Goal: Task Accomplishment & Management: Manage account settings

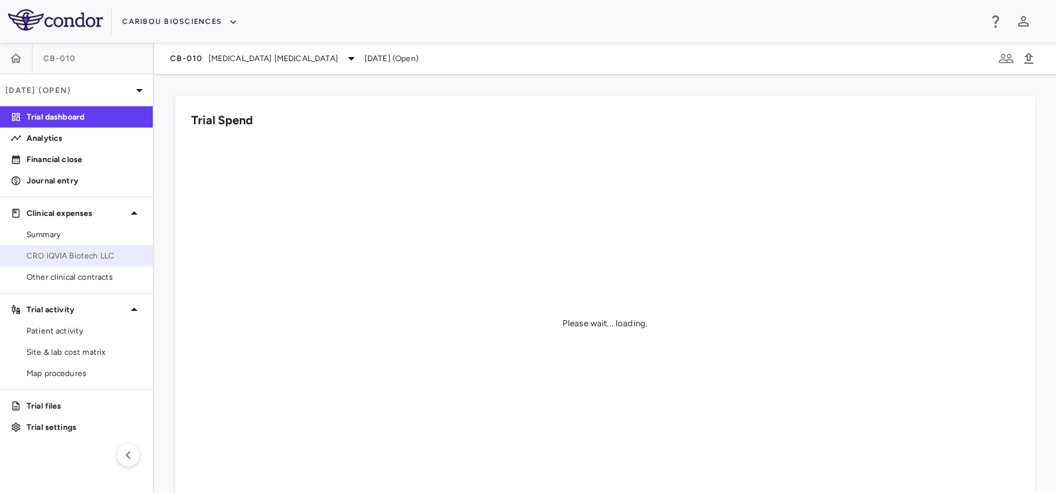
click at [72, 262] on link "CRO IQVIA Biotech LLC" at bounding box center [76, 256] width 153 height 20
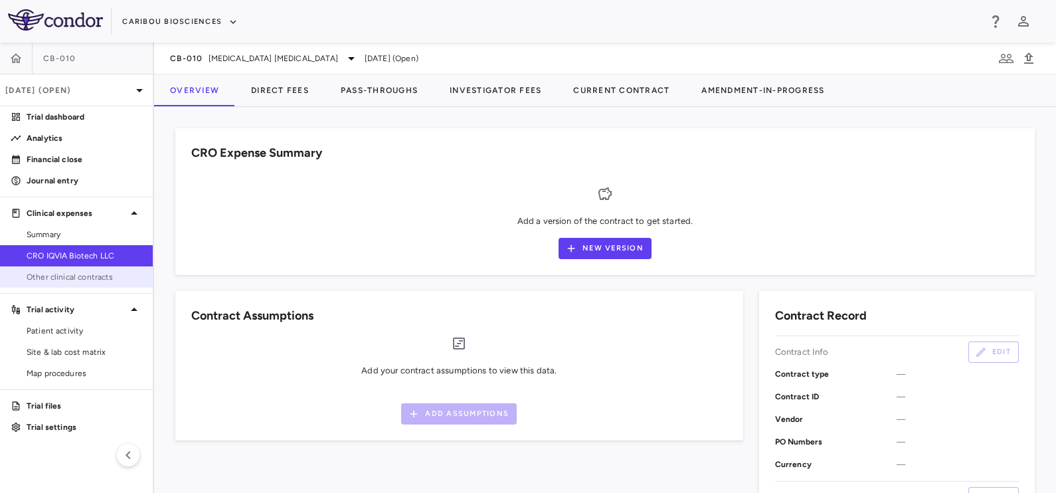
click at [72, 286] on link "Other clinical contracts" at bounding box center [76, 277] width 153 height 20
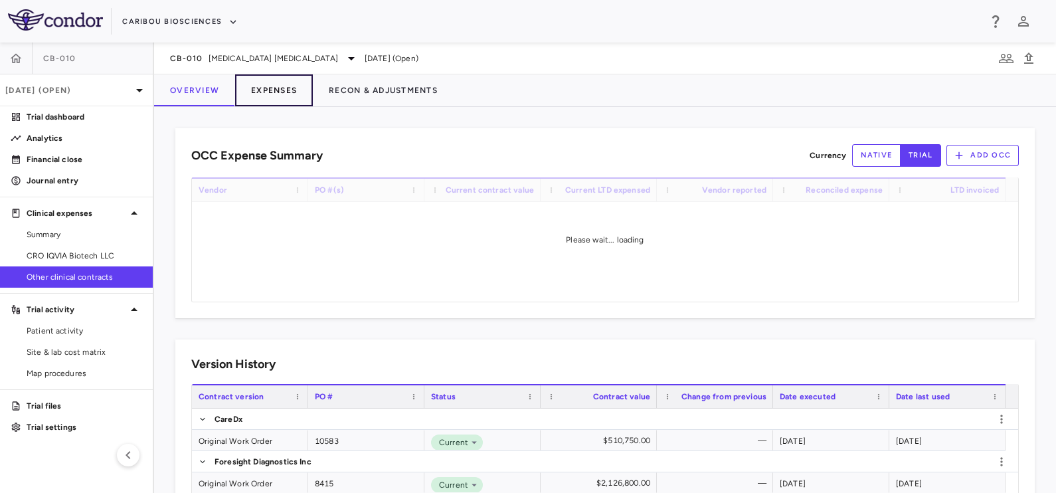
click at [265, 86] on button "Expenses" at bounding box center [274, 90] width 78 height 32
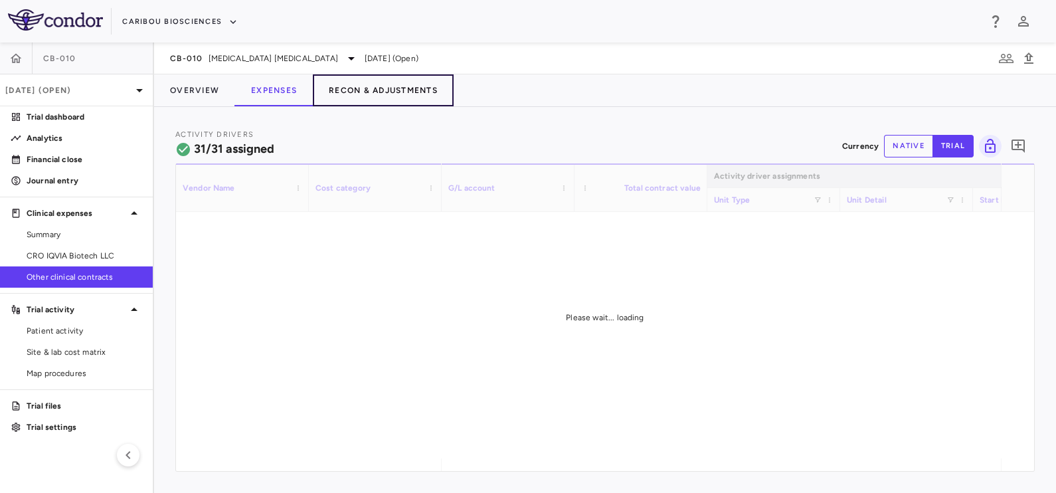
click at [359, 80] on button "Recon & Adjustments" at bounding box center [383, 90] width 141 height 32
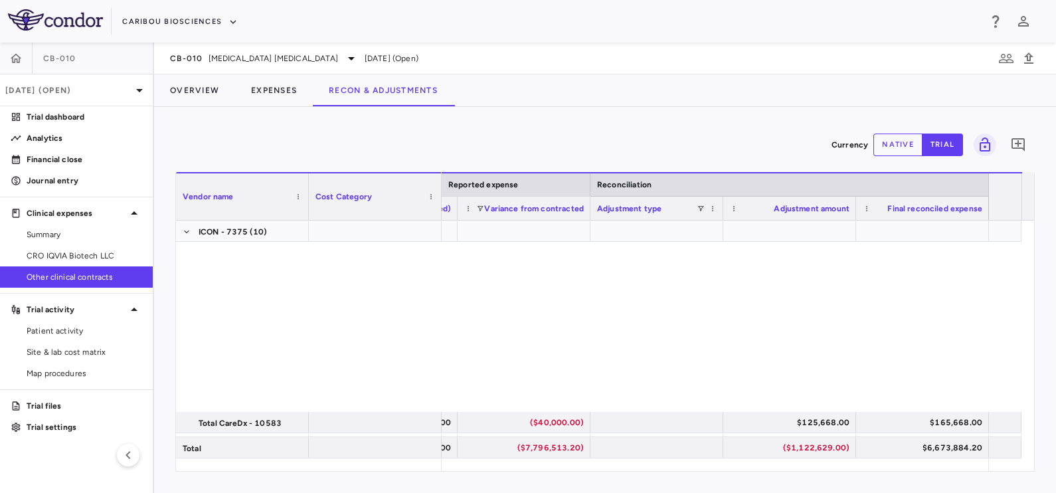
scroll to position [653, 0]
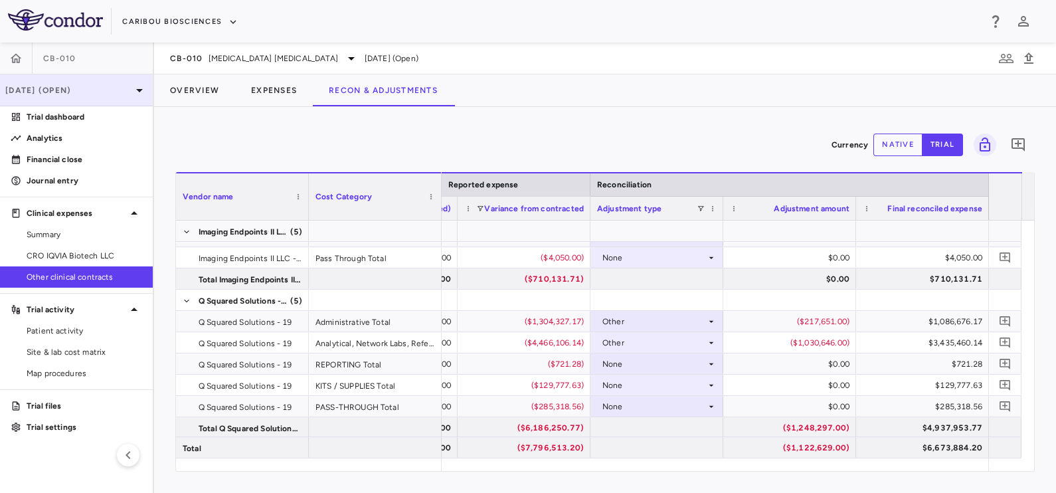
click at [60, 76] on div "[DATE] (Open)" at bounding box center [76, 90] width 153 height 32
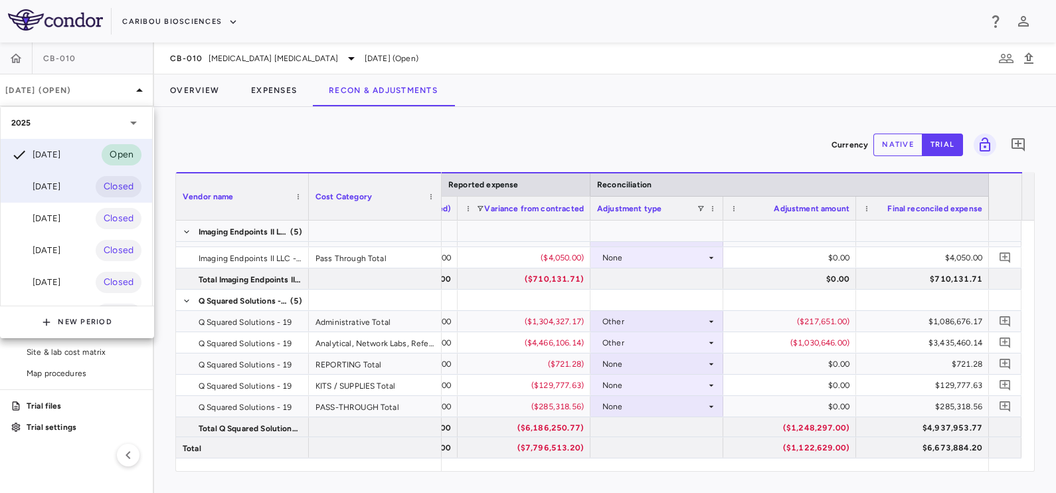
click at [42, 196] on div "[DATE] Closed" at bounding box center [76, 187] width 151 height 32
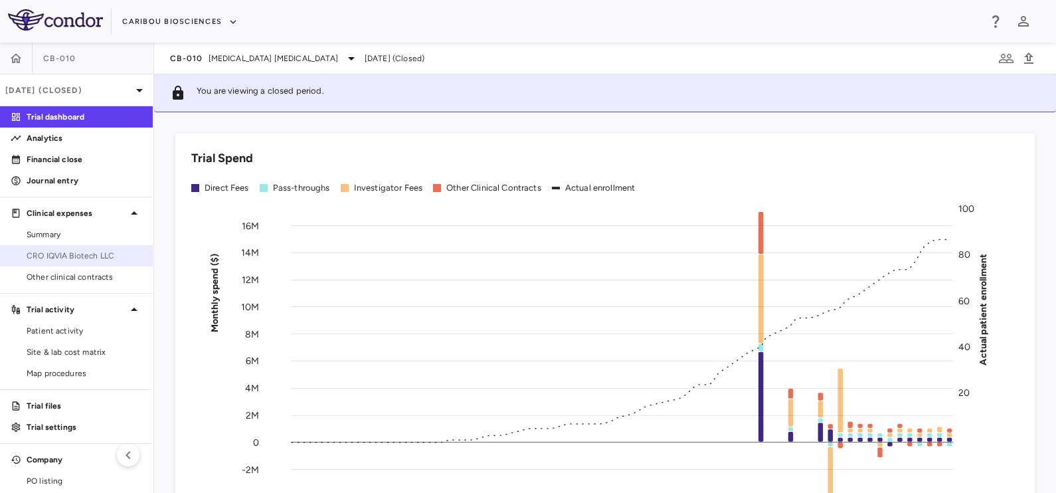
click at [71, 248] on link "CRO IQVIA Biotech LLC" at bounding box center [76, 256] width 153 height 20
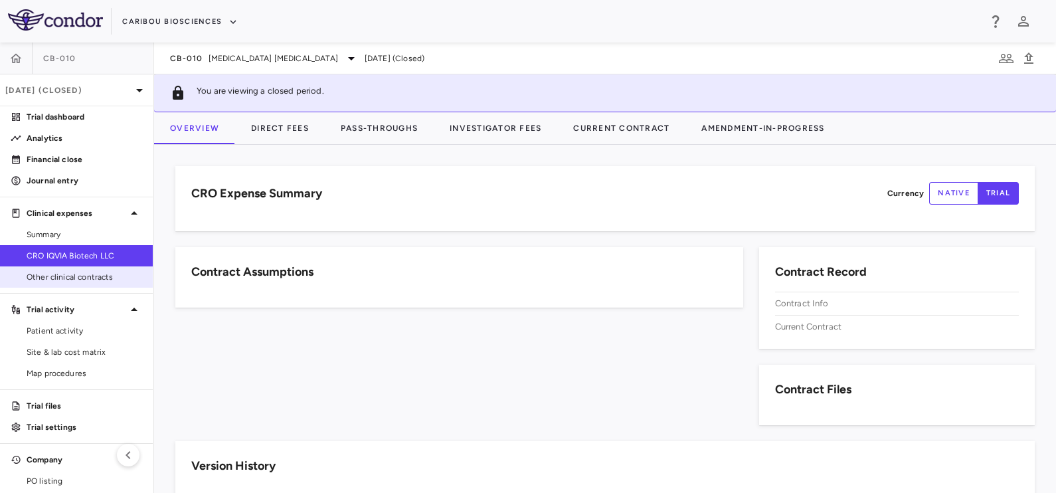
click at [66, 275] on span "Other clinical contracts" at bounding box center [85, 277] width 116 height 12
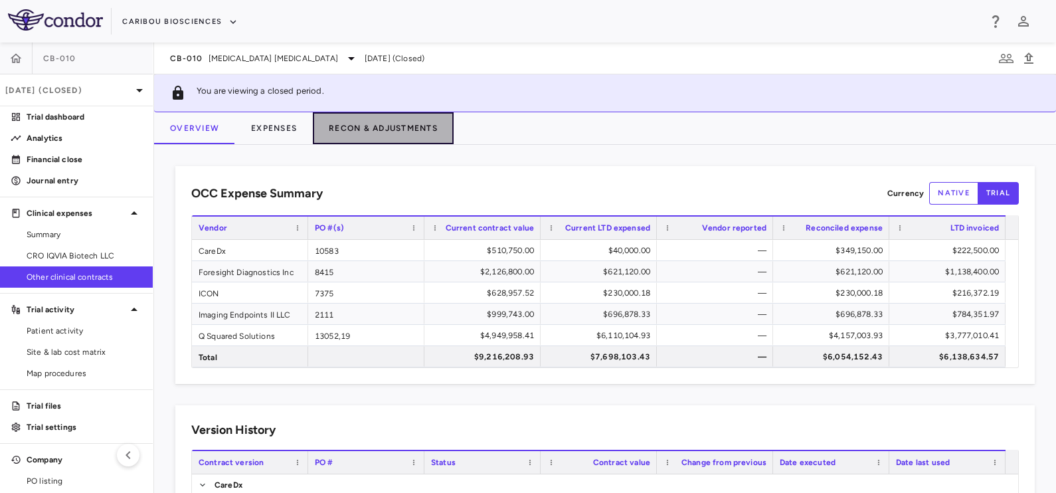
click at [353, 126] on button "Recon & Adjustments" at bounding box center [383, 128] width 141 height 32
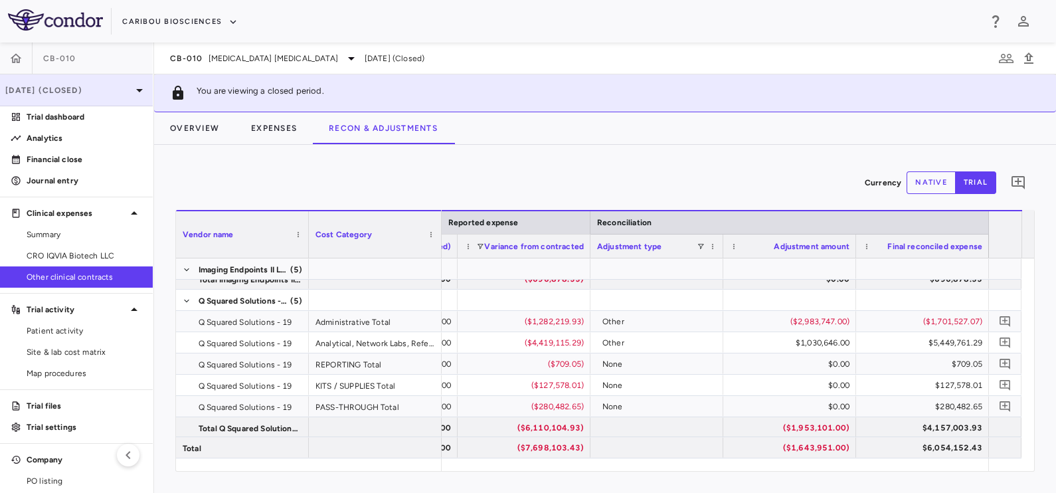
click at [62, 90] on p "[DATE] (Closed)" at bounding box center [68, 90] width 126 height 12
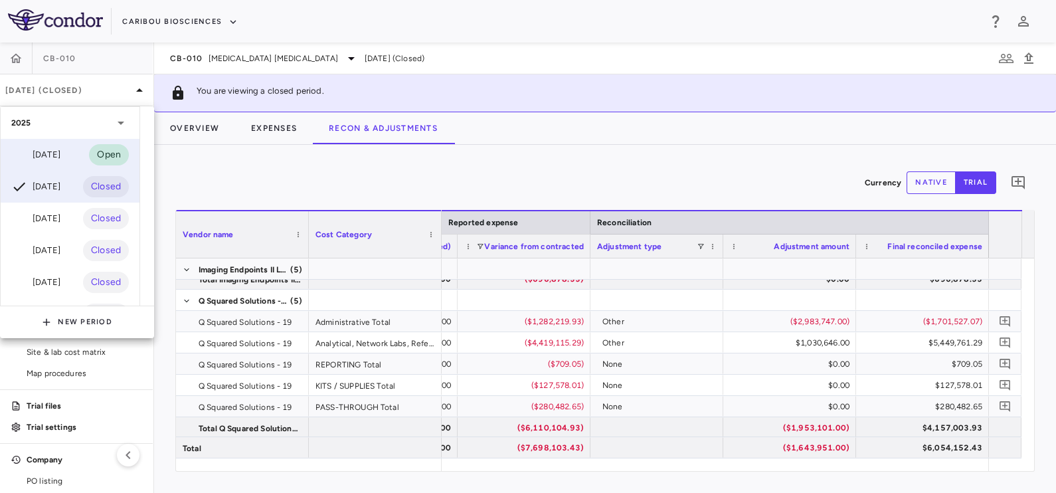
click at [43, 158] on div "[DATE]" at bounding box center [35, 155] width 49 height 16
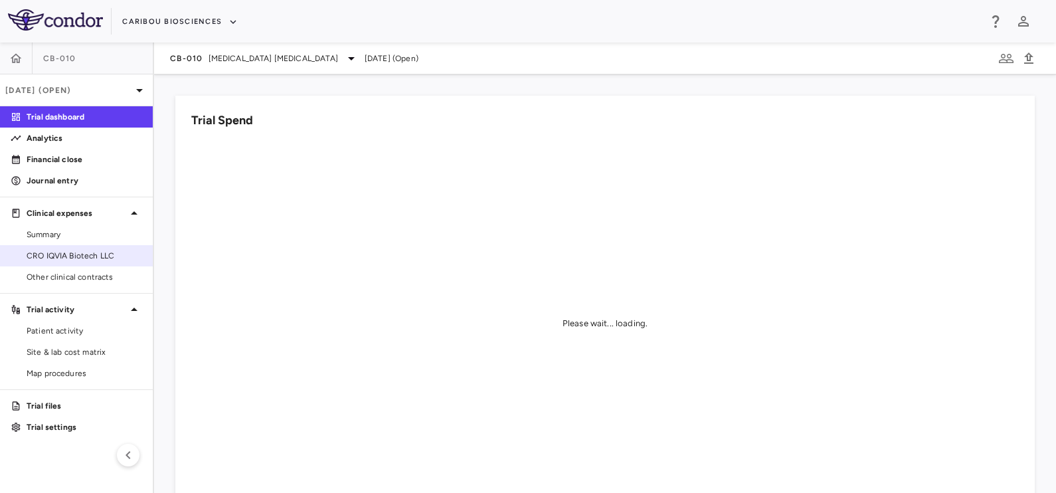
click at [80, 254] on span "CRO IQVIA Biotech LLC" at bounding box center [85, 256] width 116 height 12
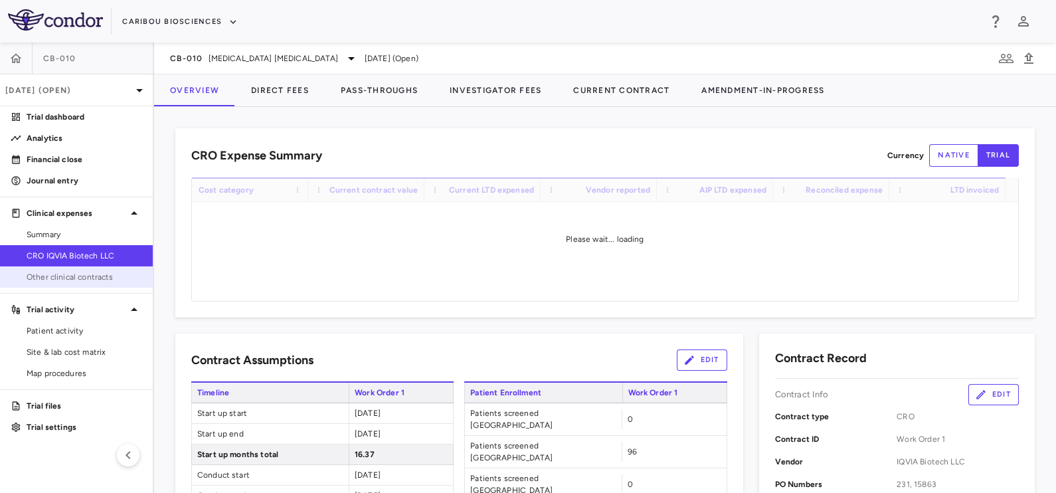
click at [83, 274] on span "Other clinical contracts" at bounding box center [85, 277] width 116 height 12
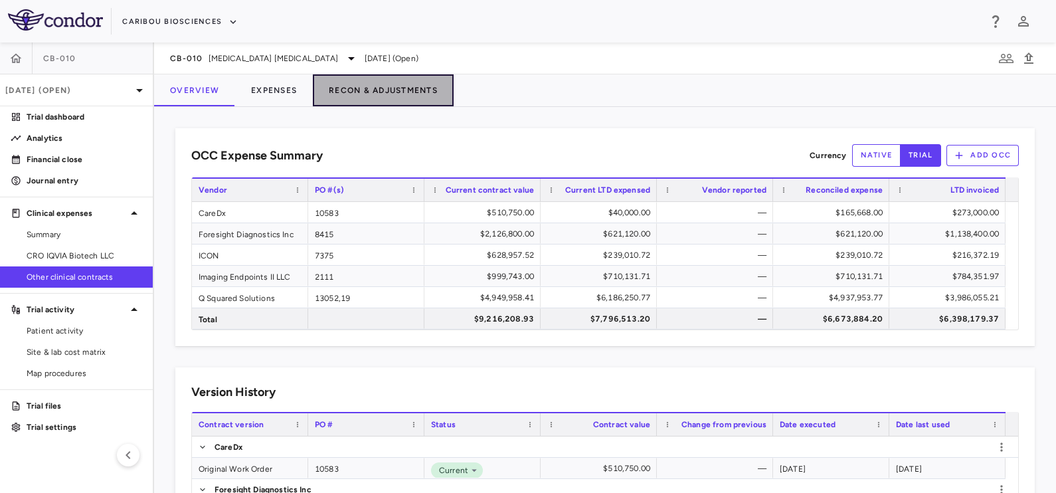
click at [371, 90] on button "Recon & Adjustments" at bounding box center [383, 90] width 141 height 32
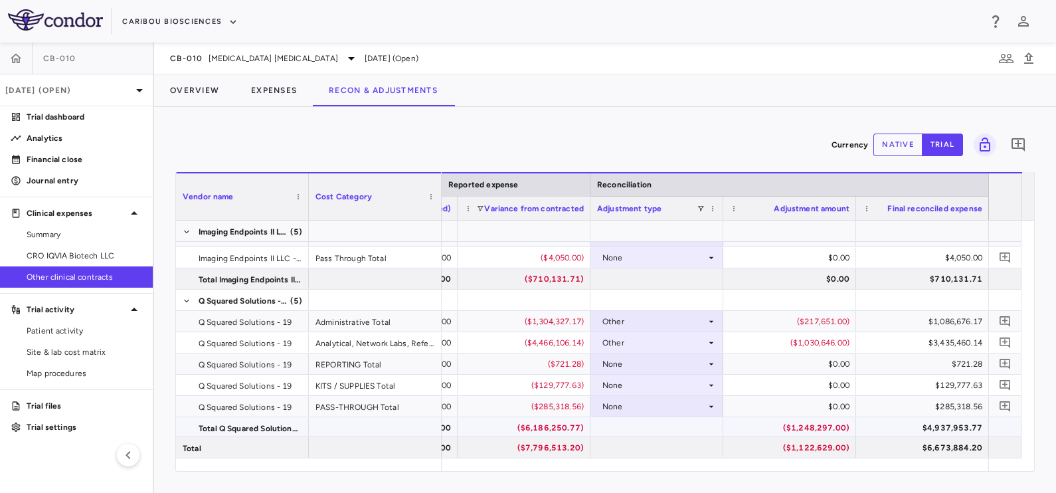
click at [801, 422] on div "($1,248,297.00)" at bounding box center [792, 427] width 114 height 21
click at [807, 309] on div at bounding box center [789, 300] width 133 height 21
click at [798, 320] on div "($217,651.00)" at bounding box center [792, 321] width 114 height 21
click at [809, 317] on div "($217,651.00)" at bounding box center [792, 321] width 114 height 21
click at [796, 323] on div "($217,651.00)" at bounding box center [792, 321] width 114 height 21
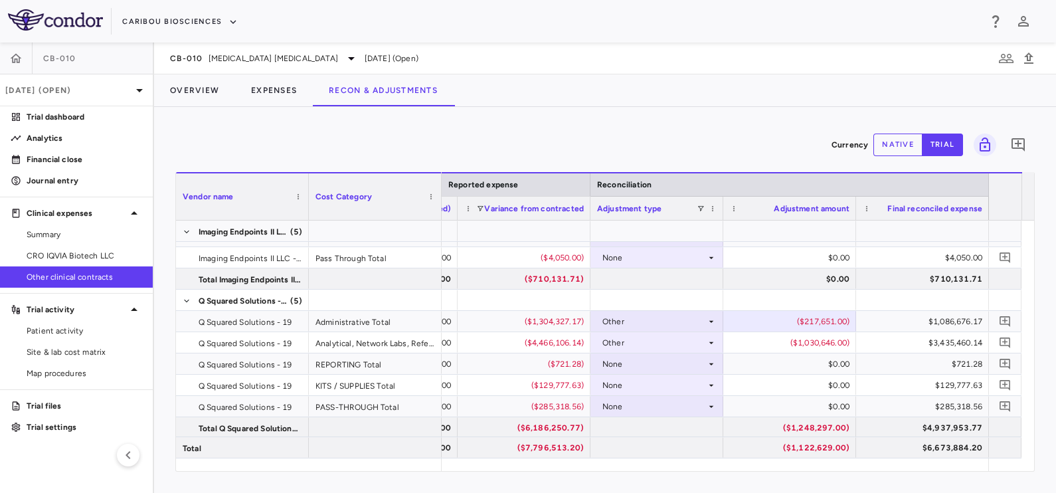
click at [894, 145] on button "native" at bounding box center [897, 144] width 49 height 23
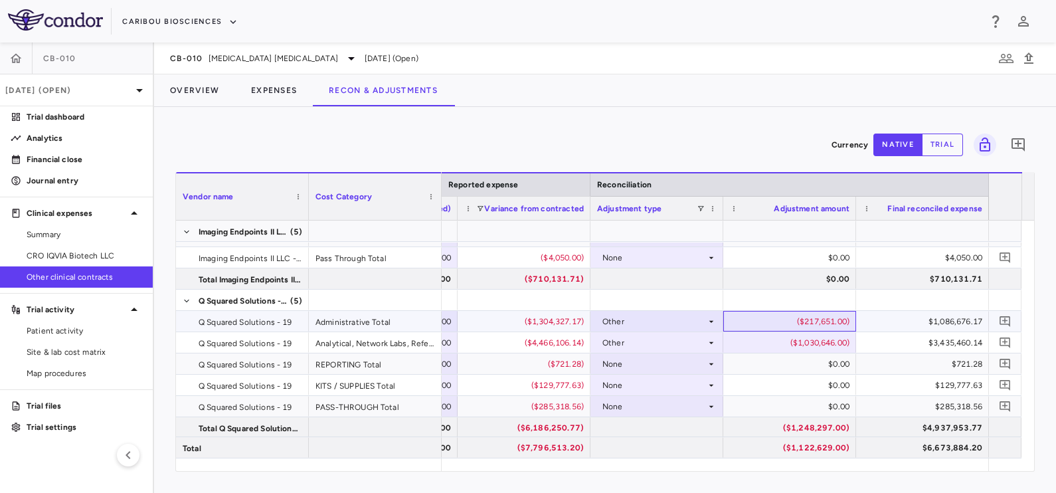
click at [803, 313] on div "($217,651.00)" at bounding box center [792, 321] width 114 height 21
click at [803, 313] on input "*******" at bounding box center [800, 322] width 112 height 22
type input "**"
type input "**********"
click at [204, 84] on button "Overview" at bounding box center [194, 90] width 81 height 32
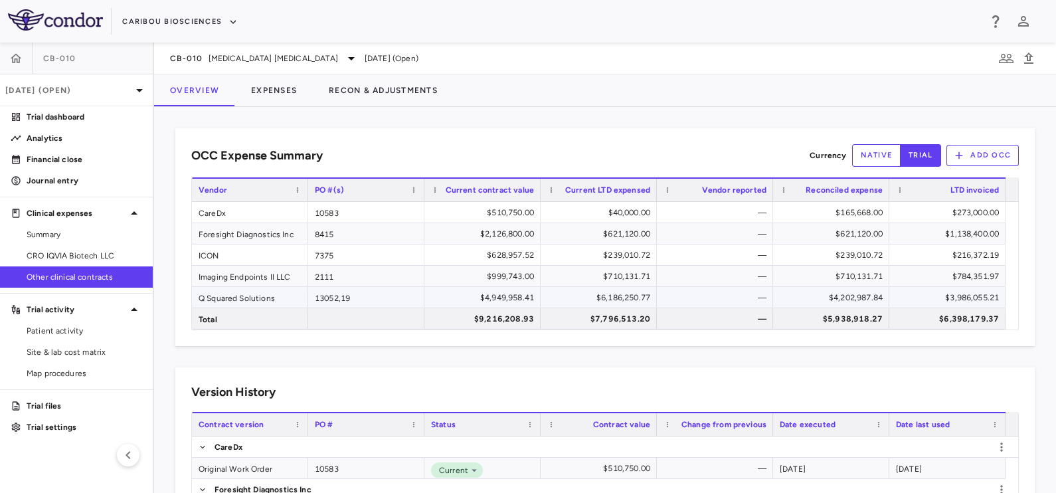
click at [836, 301] on div "$4,202,987.84" at bounding box center [834, 297] width 98 height 21
click at [42, 240] on link "Summary" at bounding box center [76, 234] width 153 height 20
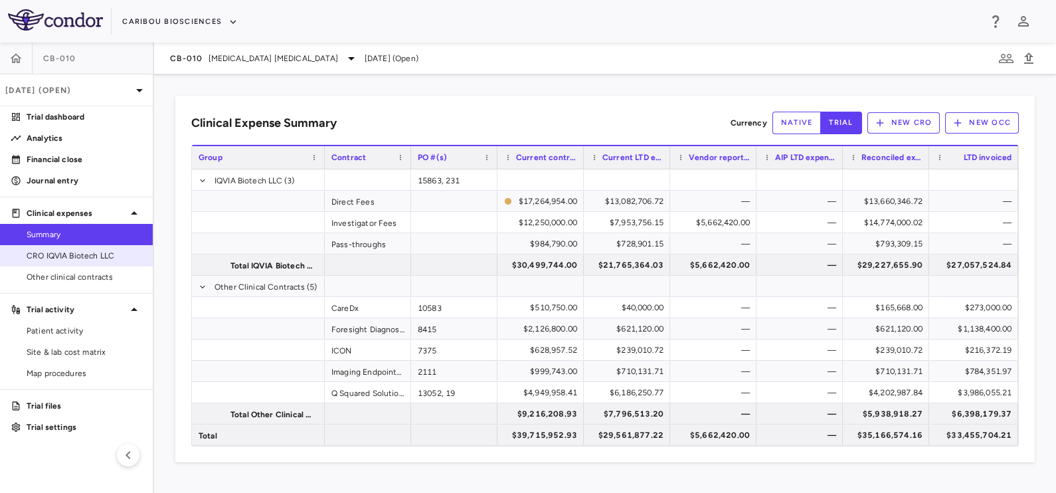
click at [66, 257] on span "CRO IQVIA Biotech LLC" at bounding box center [85, 256] width 116 height 12
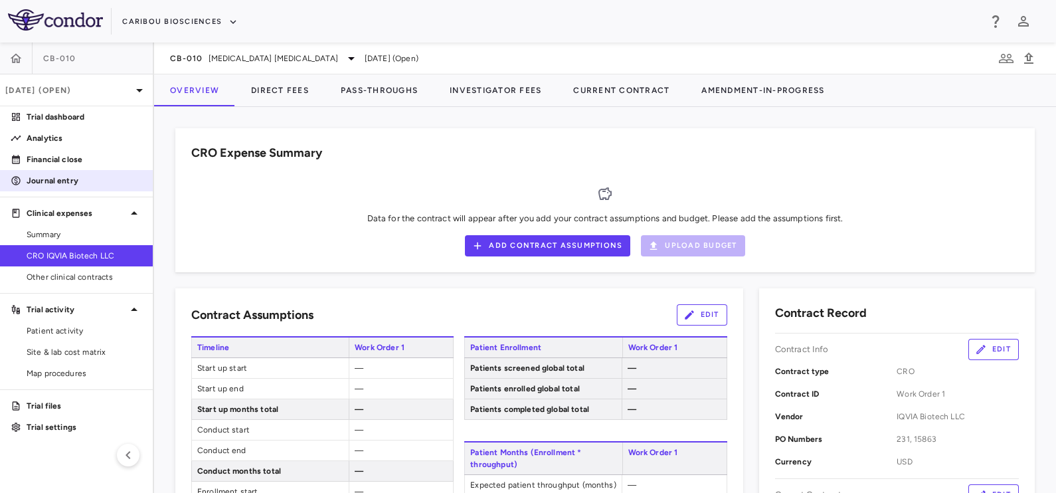
click at [52, 177] on p "Journal entry" at bounding box center [85, 181] width 116 height 12
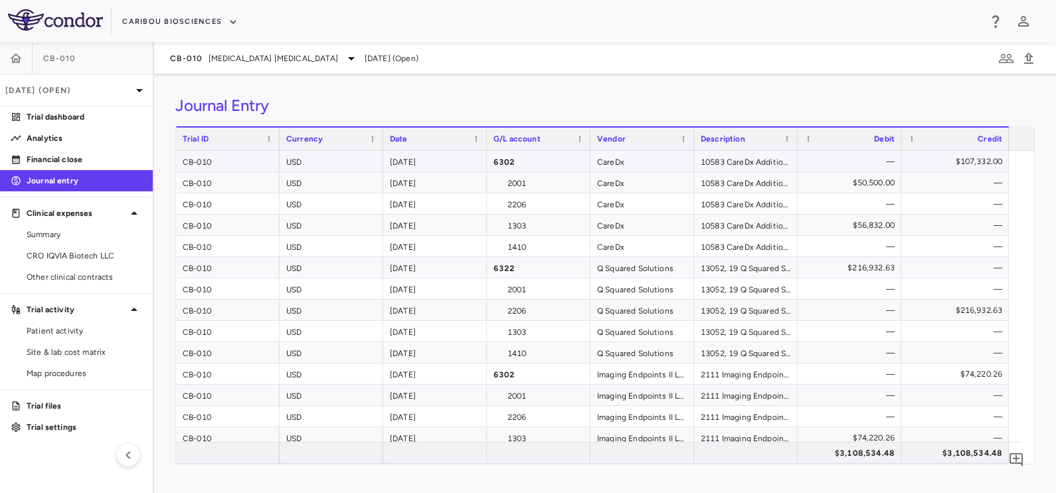
click at [968, 156] on div "$107,332.00" at bounding box center [957, 161] width 89 height 21
click at [845, 266] on div "$216,932.63" at bounding box center [851, 267] width 85 height 21
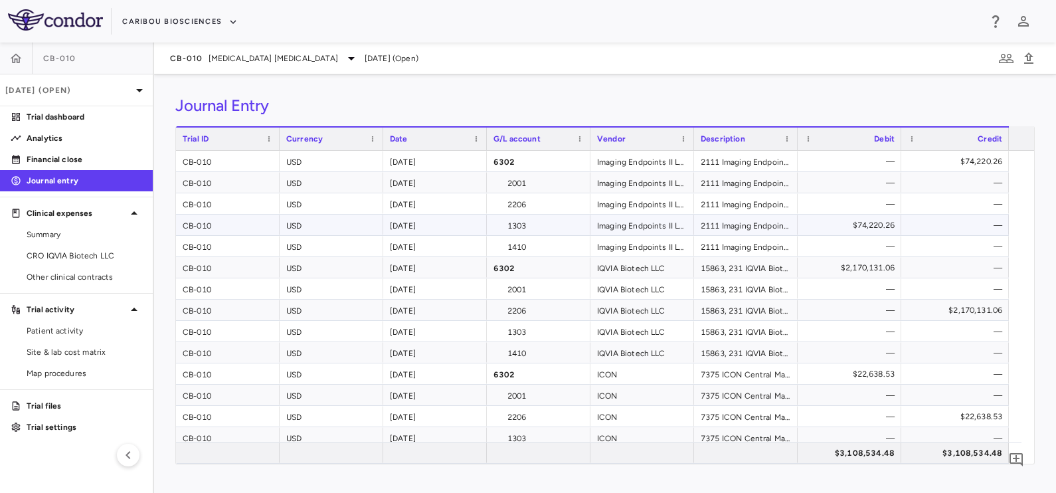
scroll to position [249, 0]
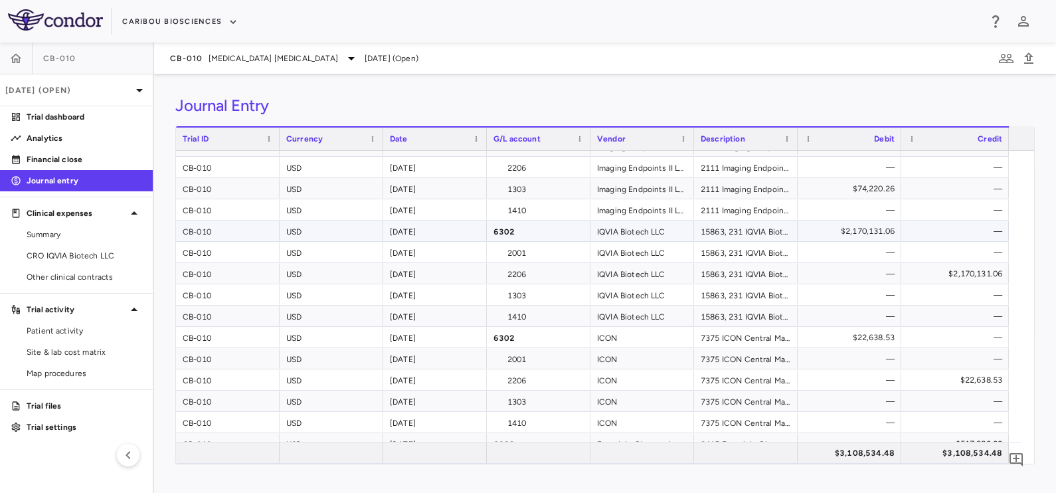
click at [854, 227] on div "$2,170,131.06" at bounding box center [851, 230] width 85 height 21
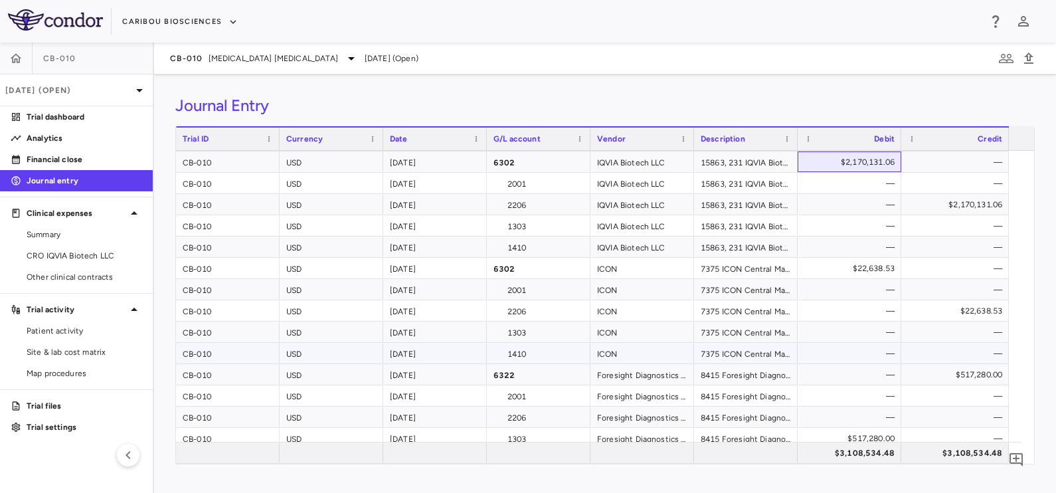
scroll to position [331, 0]
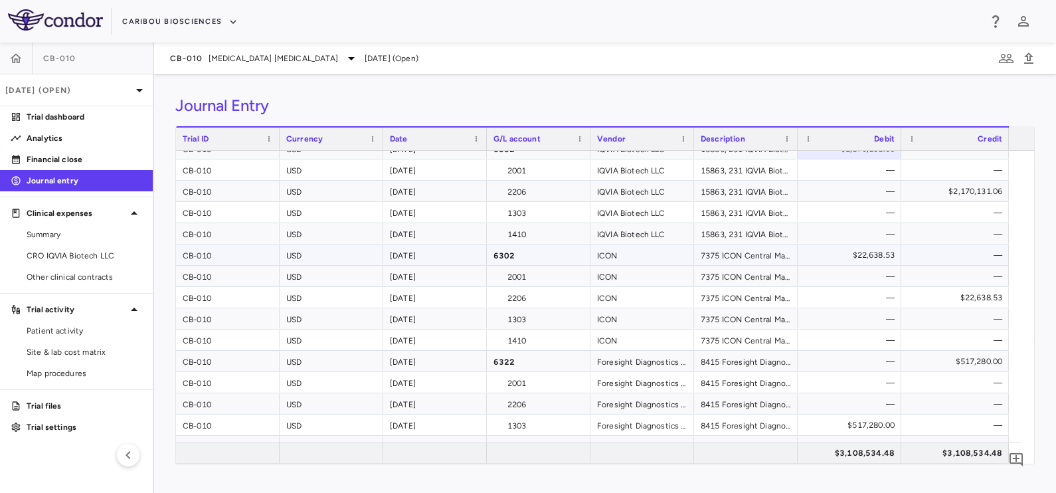
click at [860, 251] on div "$22,638.53" at bounding box center [851, 254] width 85 height 21
click at [956, 299] on div "$22,638.53" at bounding box center [957, 297] width 89 height 21
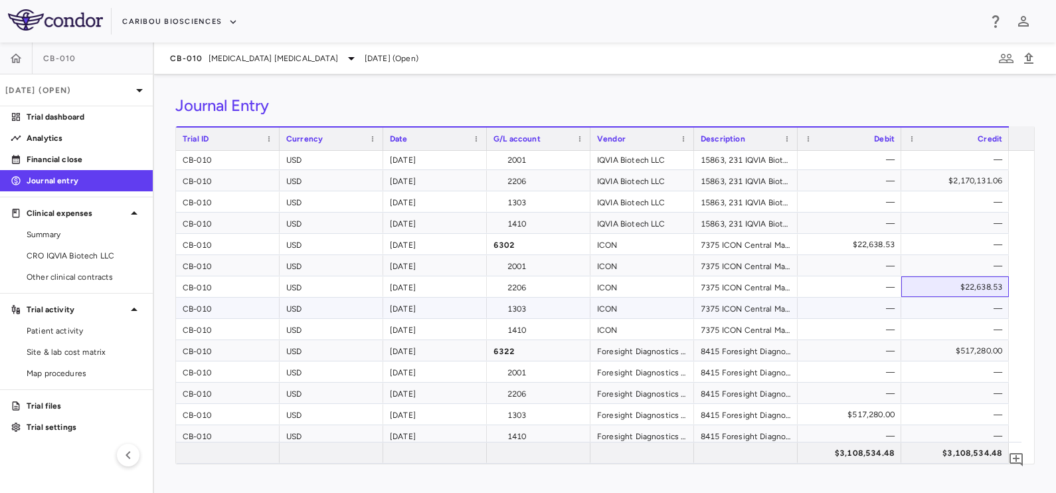
scroll to position [345, 0]
